Goal: Information Seeking & Learning: Learn about a topic

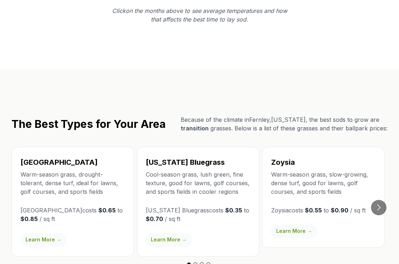
scroll to position [1140, 0]
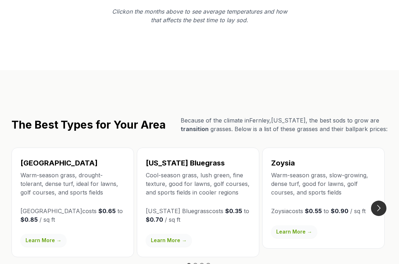
click at [380, 201] on button "Go to next slide" at bounding box center [378, 208] width 15 height 15
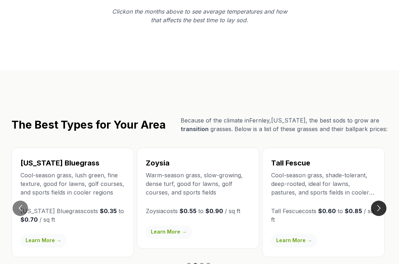
click at [380, 201] on button "Go to next slide" at bounding box center [378, 208] width 15 height 15
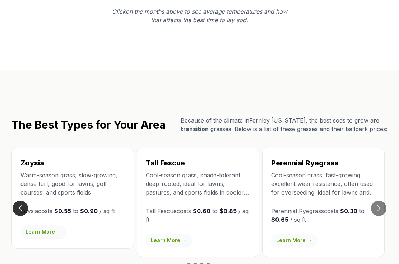
click at [22, 201] on button "Go to previous slide" at bounding box center [20, 208] width 15 height 15
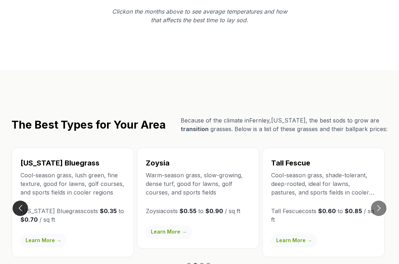
click at [22, 201] on button "Go to previous slide" at bounding box center [20, 208] width 15 height 15
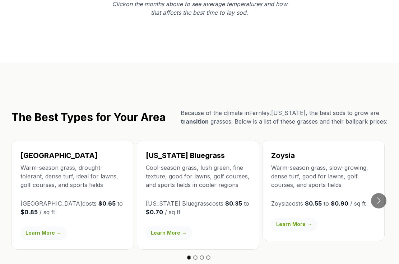
scroll to position [1144, 0]
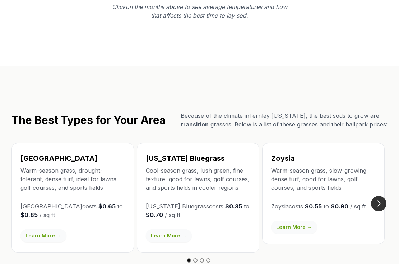
click at [377, 196] on button "Go to next slide" at bounding box center [378, 203] width 15 height 15
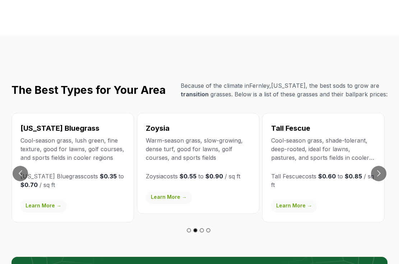
scroll to position [1177, 0]
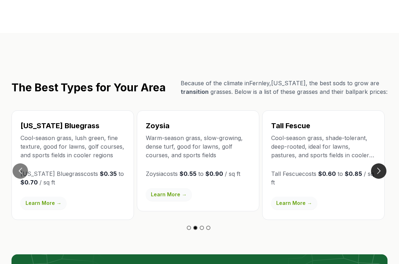
click at [378, 164] on button "Go to next slide" at bounding box center [378, 171] width 15 height 15
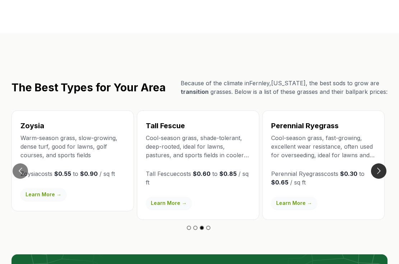
click at [378, 164] on button "Go to next slide" at bounding box center [378, 171] width 15 height 15
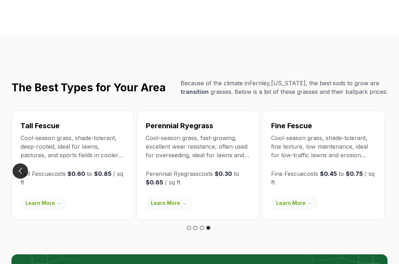
click at [22, 164] on button "Go to previous slide" at bounding box center [20, 171] width 15 height 15
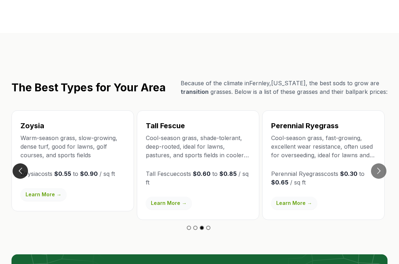
click at [22, 164] on button "Go to previous slide" at bounding box center [20, 171] width 15 height 15
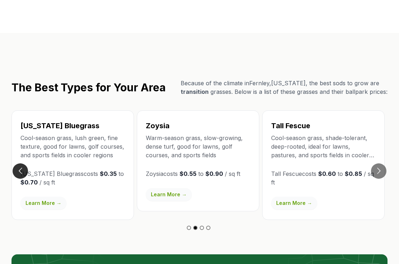
click at [22, 164] on button "Go to previous slide" at bounding box center [20, 171] width 15 height 15
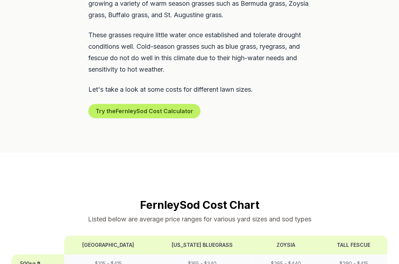
scroll to position [404, 0]
